Goal: Information Seeking & Learning: Learn about a topic

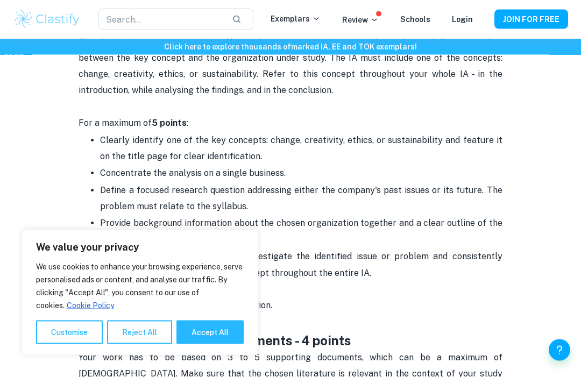
scroll to position [634, 0]
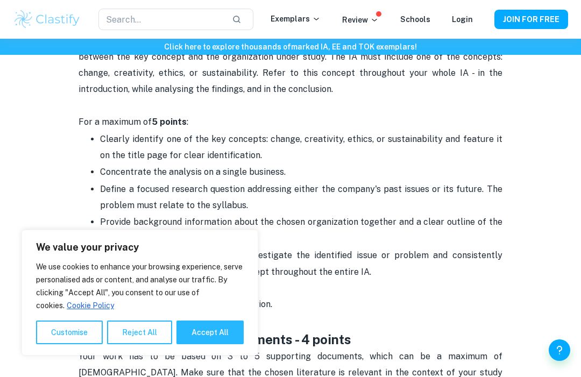
click at [186, 344] on button "Accept All" at bounding box center [209, 333] width 67 height 24
checkbox input "true"
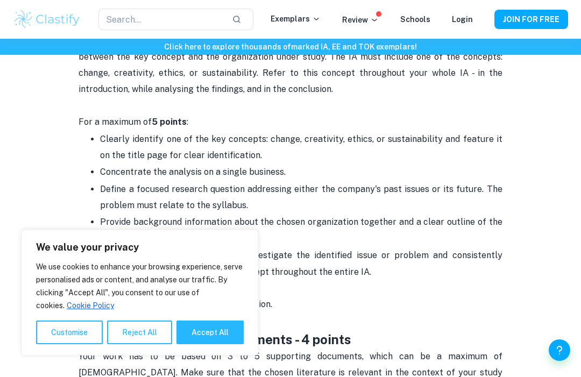
checkbox input "true"
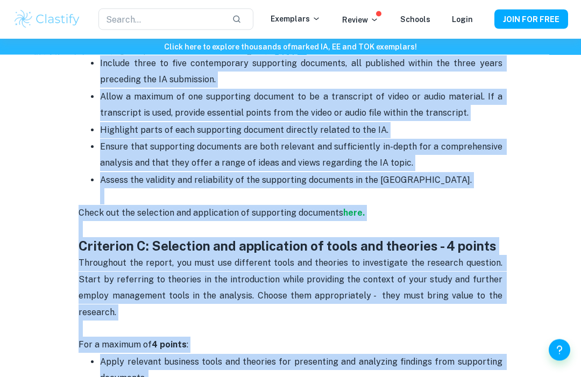
scroll to position [983, 0]
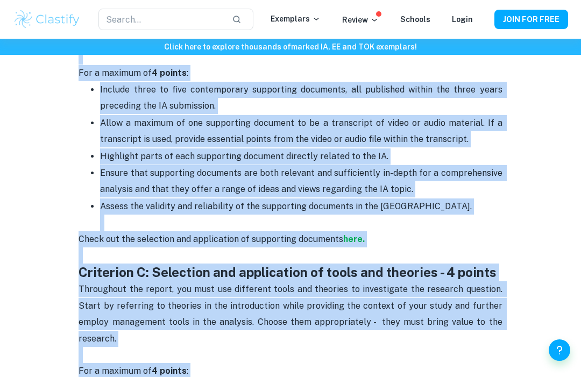
click at [328, 168] on span "Ensure that supporting documents are both relevant and sufficiently in-depth fo…" at bounding box center [302, 181] width 404 height 26
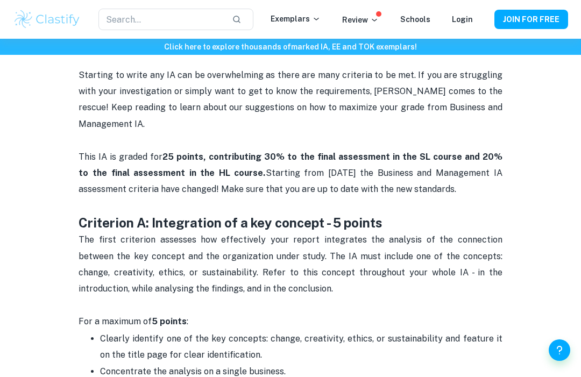
scroll to position [434, 0]
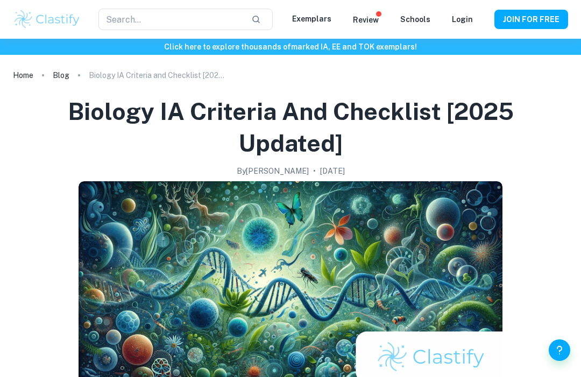
checkbox input "true"
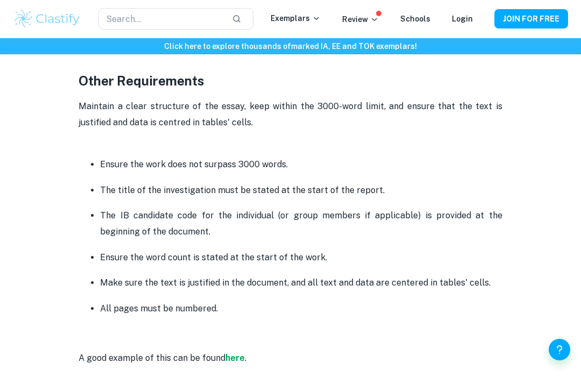
scroll to position [2689, 0]
